Goal: Information Seeking & Learning: Learn about a topic

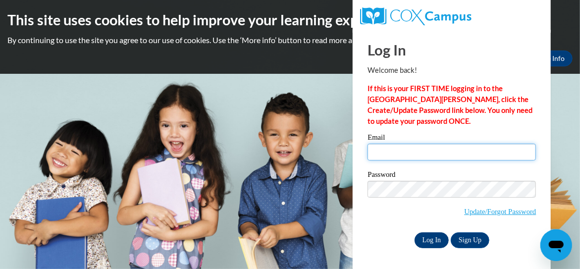
type input "jacksont2160@gmail.com"
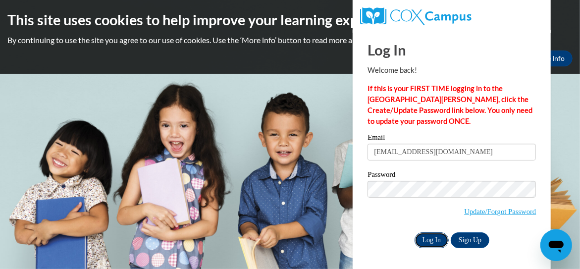
click at [434, 241] on input "Log In" at bounding box center [431, 240] width 35 height 16
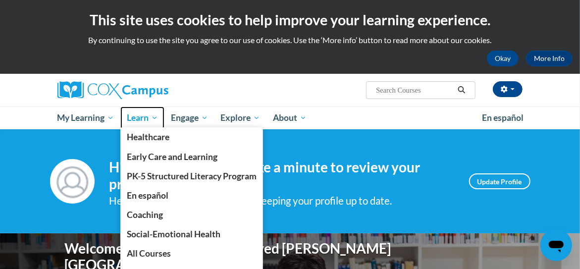
click at [142, 119] on span "Learn" at bounding box center [142, 118] width 31 height 12
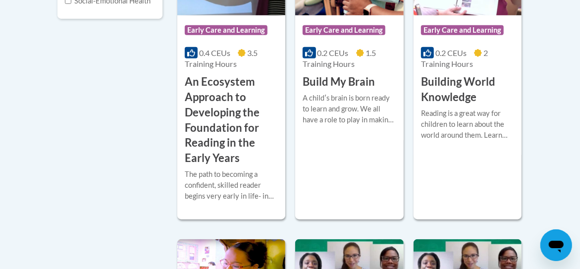
scroll to position [346, 0]
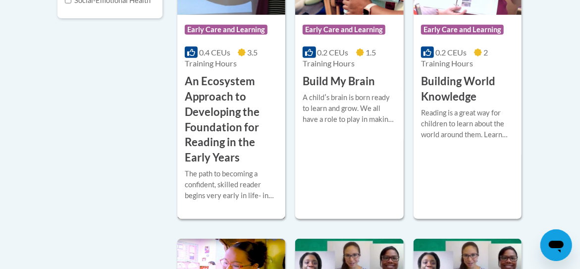
click at [252, 28] on span "Early Care and Learning" at bounding box center [226, 30] width 83 height 10
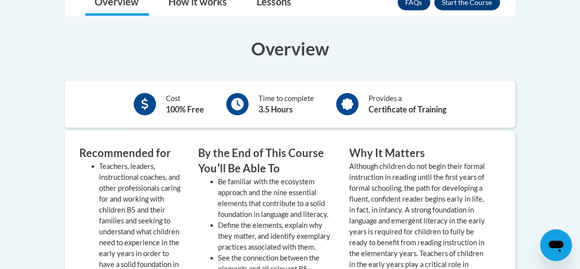
scroll to position [395, 0]
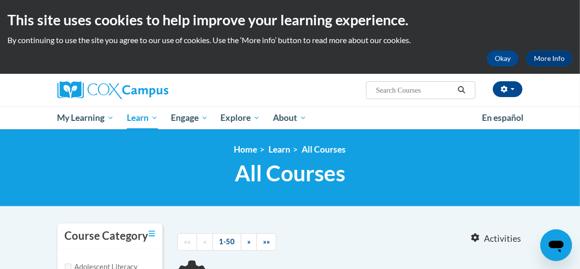
scroll to position [330, 0]
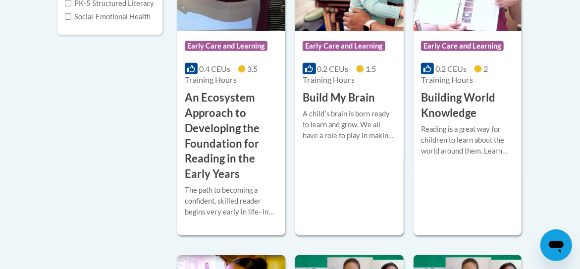
click at [347, 45] on span "Early Care and Learning" at bounding box center [343, 46] width 83 height 10
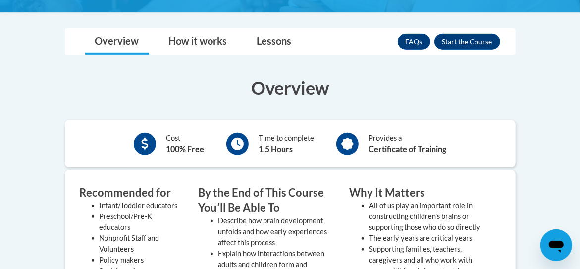
scroll to position [197, 0]
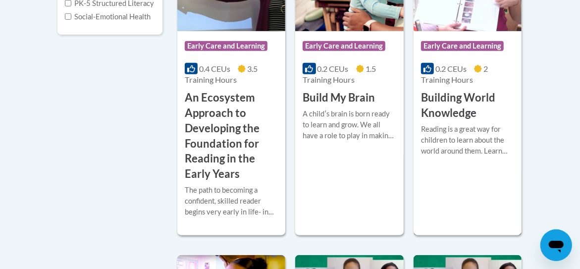
click at [451, 49] on span "Early Care and Learning" at bounding box center [462, 46] width 83 height 10
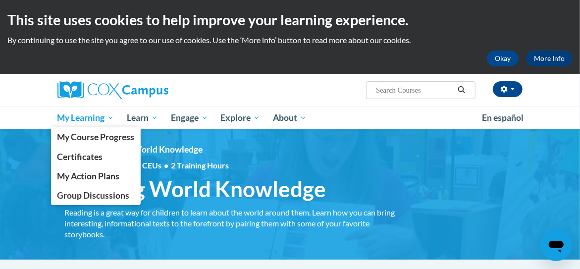
click at [97, 121] on span "My Learning" at bounding box center [85, 118] width 57 height 12
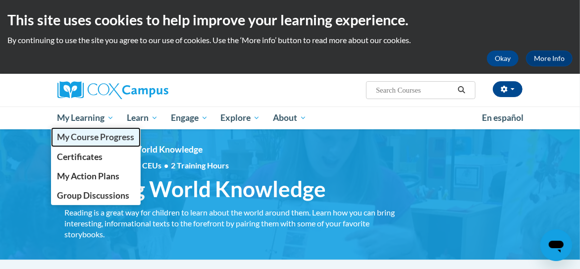
click at [92, 138] on span "My Course Progress" at bounding box center [95, 137] width 77 height 10
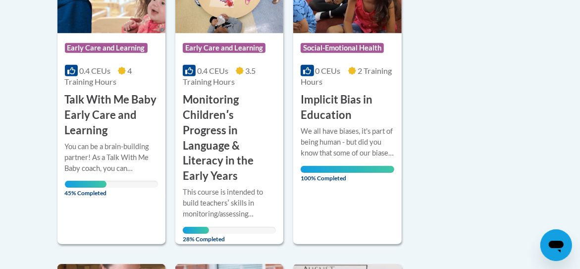
scroll to position [297, 0]
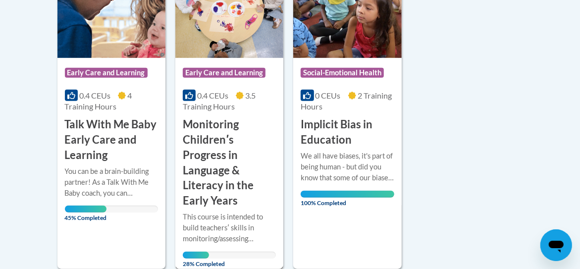
click at [223, 71] on span "Early Care and Learning" at bounding box center [224, 73] width 83 height 10
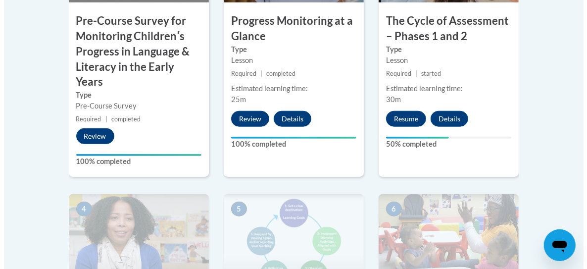
scroll to position [445, 0]
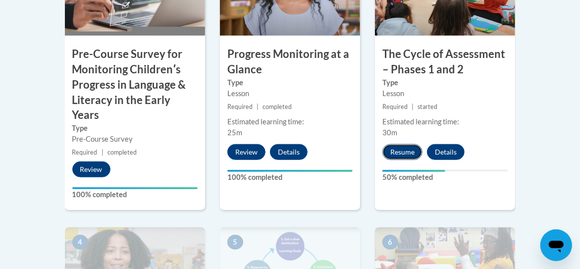
click at [402, 154] on button "Resume" at bounding box center [402, 152] width 40 height 16
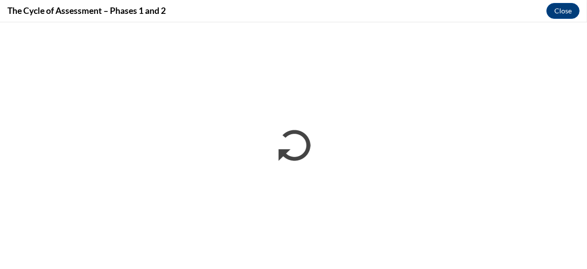
scroll to position [0, 0]
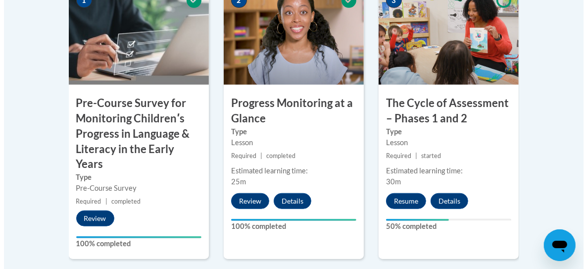
scroll to position [445, 0]
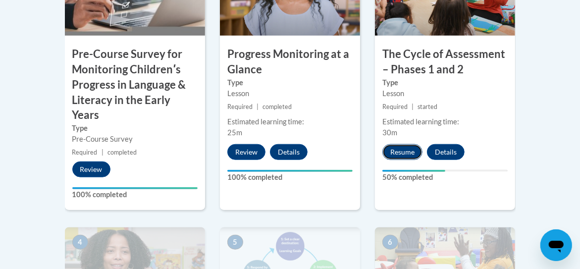
click at [412, 153] on button "Resume" at bounding box center [402, 152] width 40 height 16
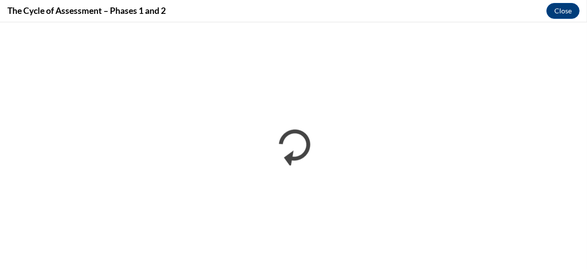
scroll to position [0, 0]
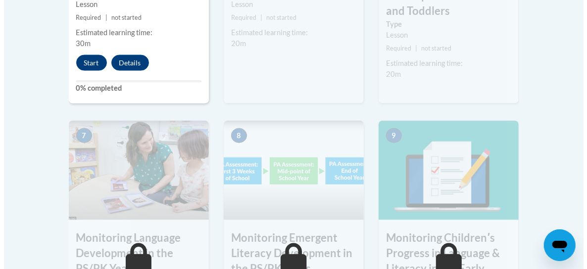
scroll to position [791, 0]
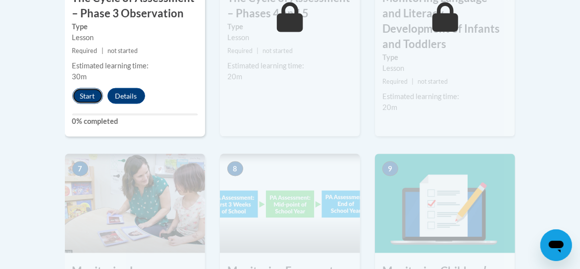
click at [85, 99] on button "Start" at bounding box center [87, 96] width 31 height 16
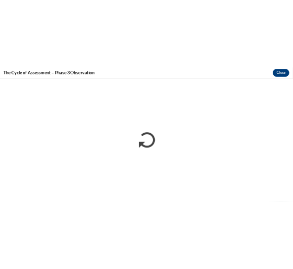
scroll to position [0, 0]
